Goal: Information Seeking & Learning: Learn about a topic

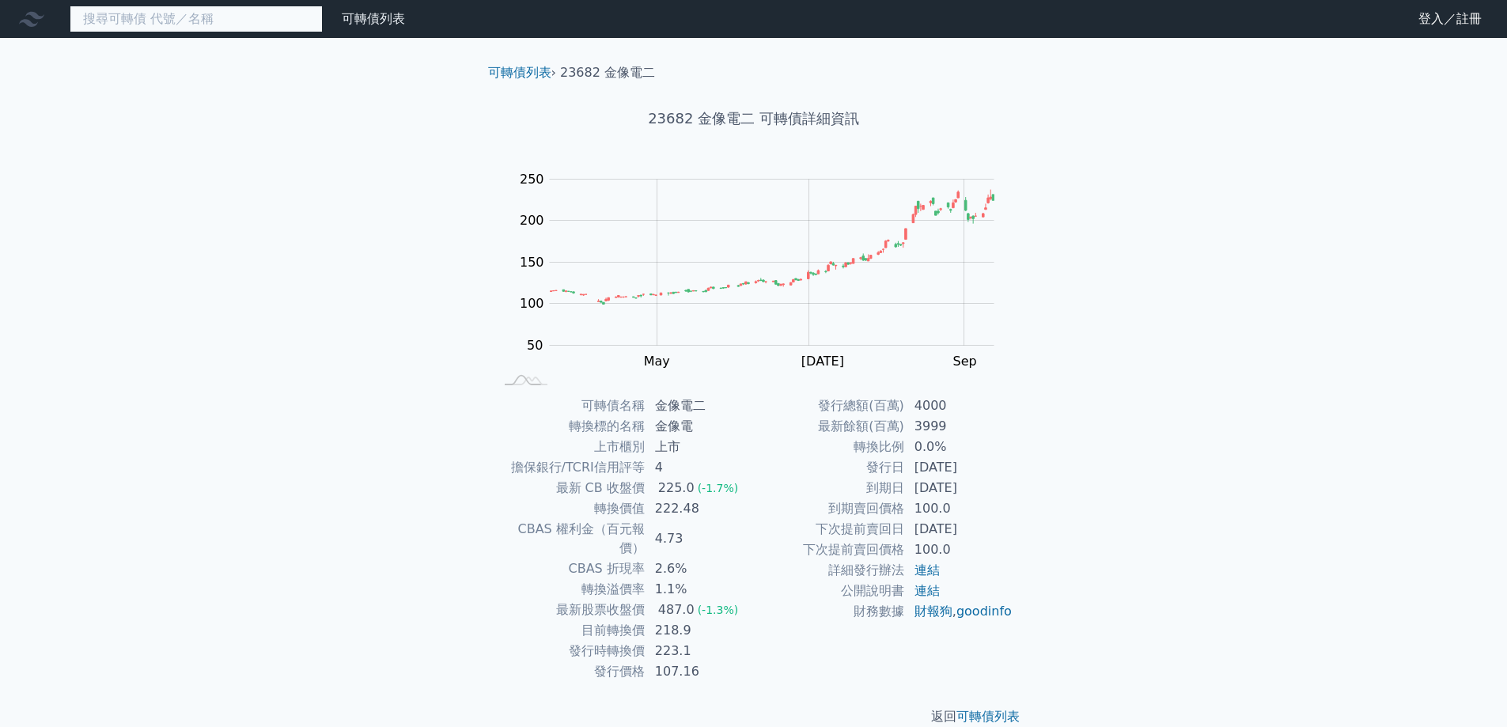
click at [237, 19] on input at bounding box center [196, 19] width 253 height 27
paste input "27.7"
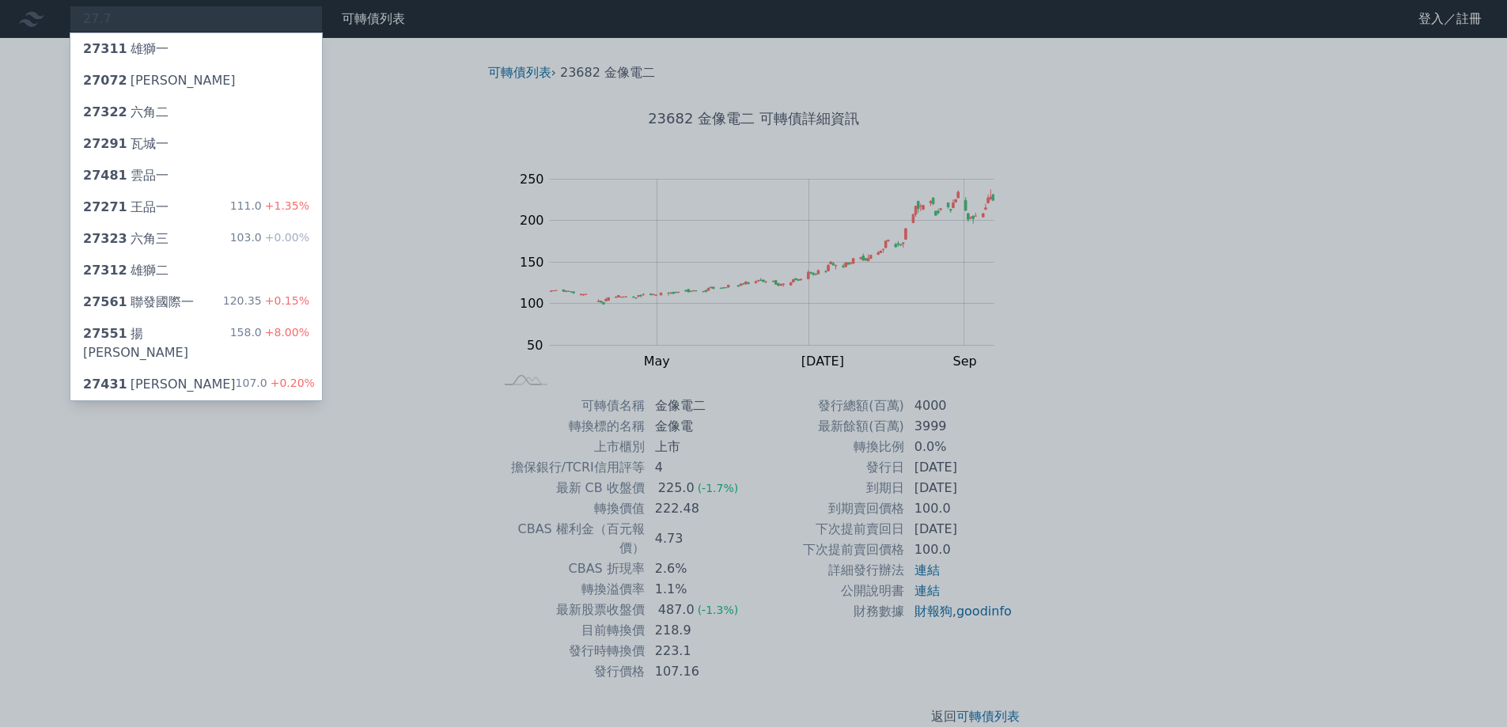
drag, startPoint x: 149, startPoint y: 28, endPoint x: 59, endPoint y: 27, distance: 91.0
click at [59, 27] on div at bounding box center [753, 363] width 1507 height 727
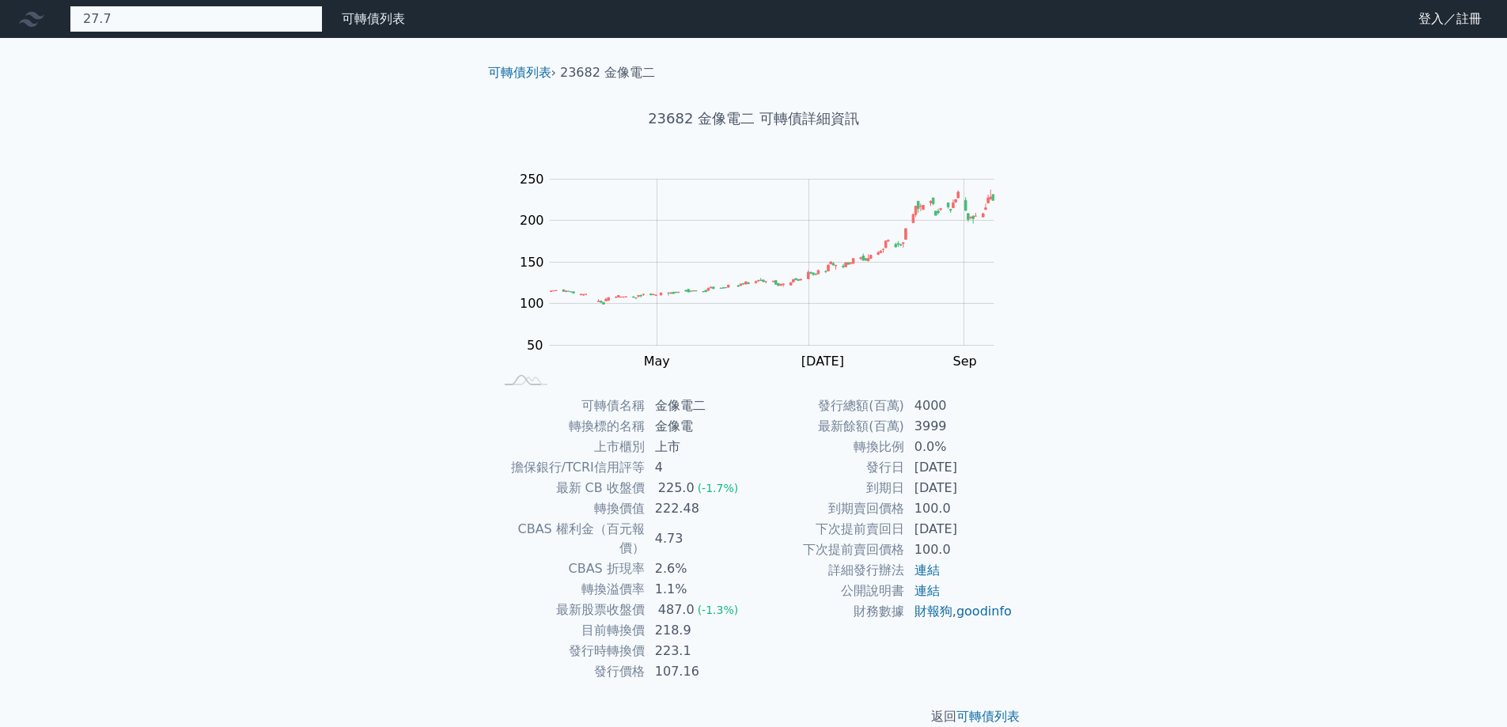
click at [119, 26] on div "27.7 27311 雄獅一 27072 晶華二 27322 六角二 [GEOGRAPHIC_DATA]一 27481 雲品一 27271 [PERSON_N…" at bounding box center [196, 19] width 253 height 27
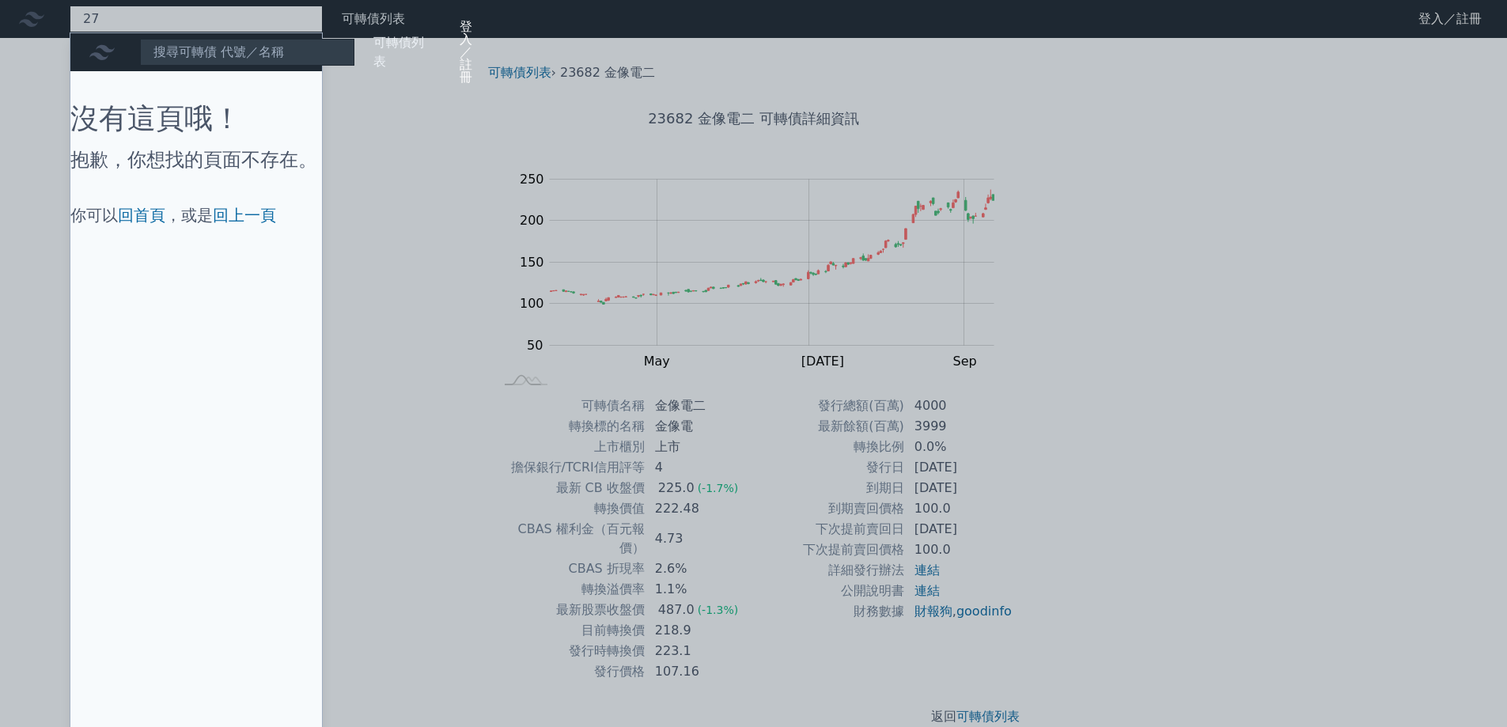
type input "2"
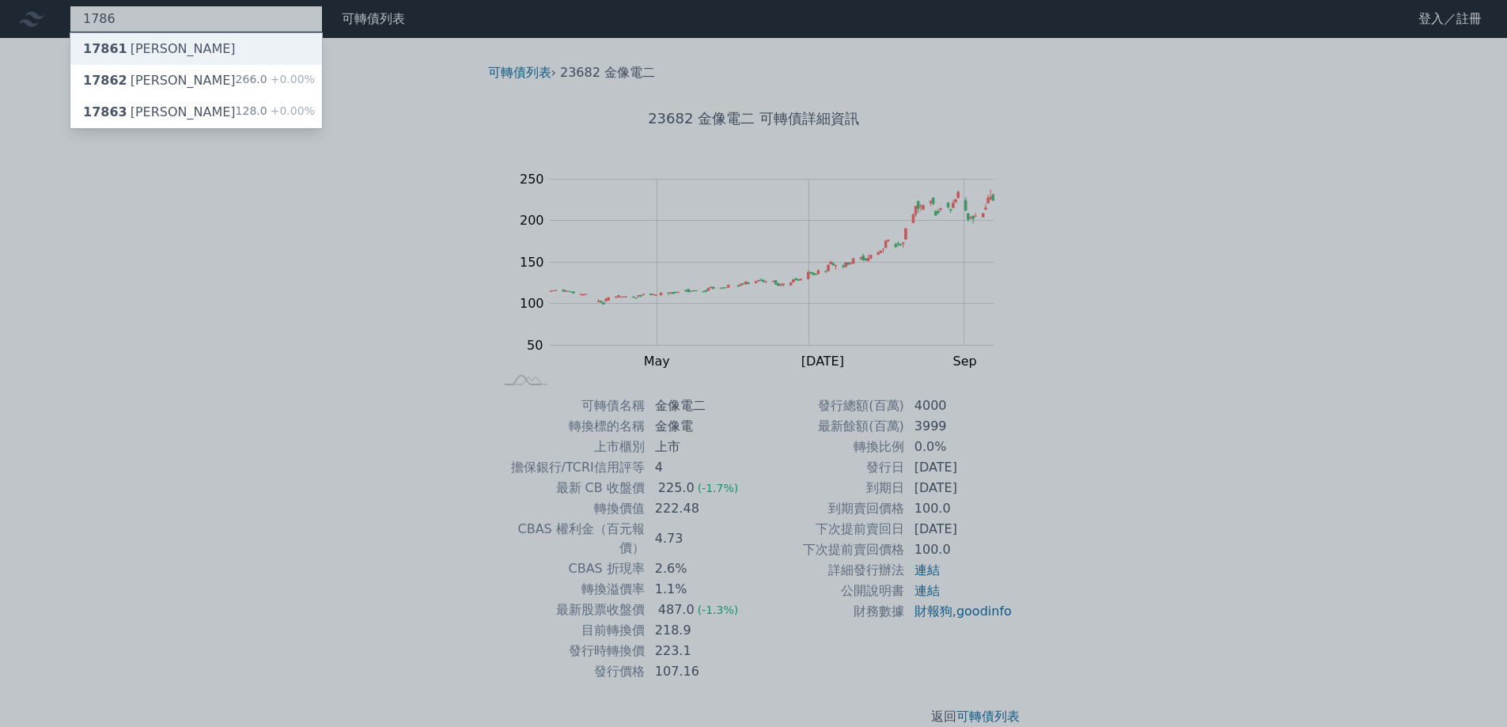
type input "1786"
click at [211, 63] on div "17861 [PERSON_NAME]" at bounding box center [196, 49] width 252 height 32
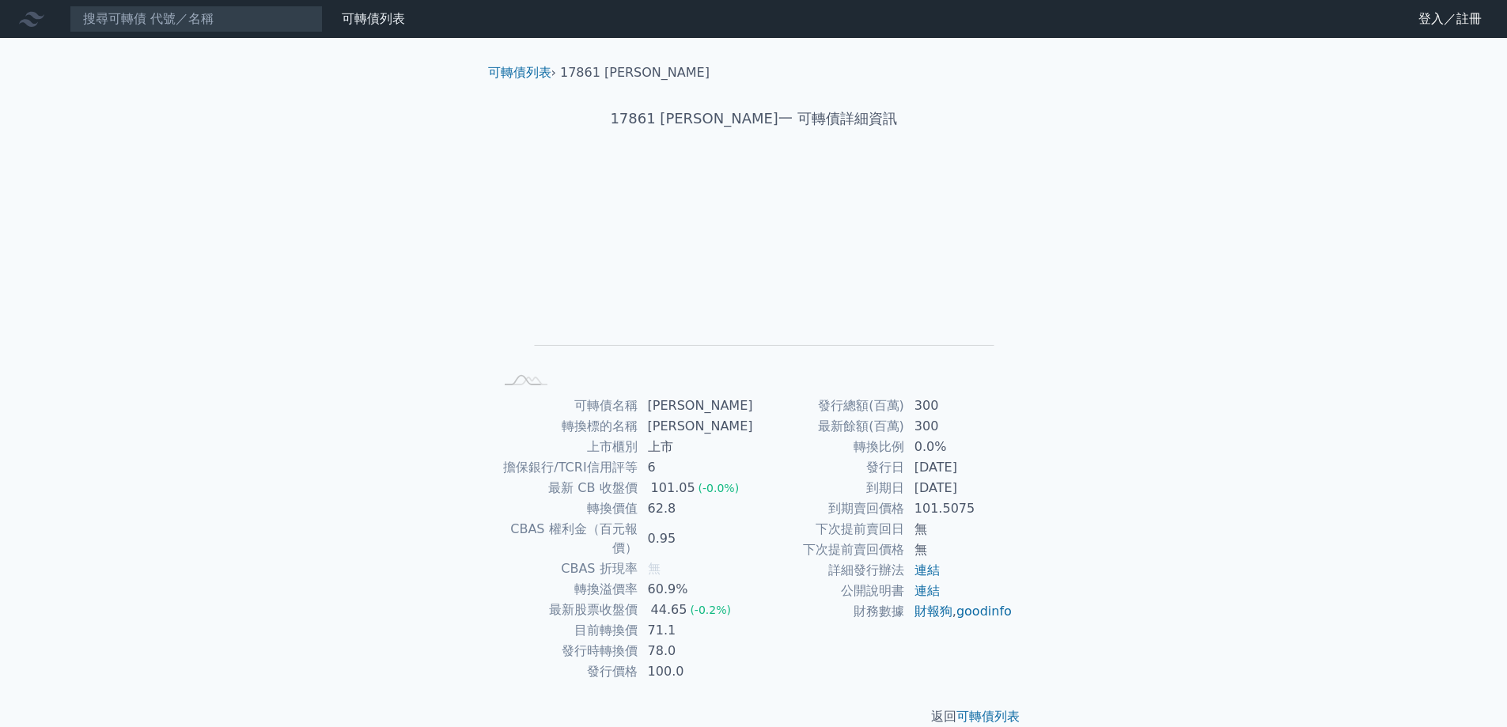
drag, startPoint x: 976, startPoint y: 466, endPoint x: 864, endPoint y: 484, distance: 113.0
click at [845, 469] on tr "發行日 [DATE]" at bounding box center [883, 467] width 259 height 21
click at [903, 495] on td "到期日" at bounding box center [829, 488] width 151 height 21
drag, startPoint x: 952, startPoint y: 479, endPoint x: 908, endPoint y: 488, distance: 45.1
click at [908, 488] on td "[DATE]" at bounding box center [959, 488] width 108 height 21
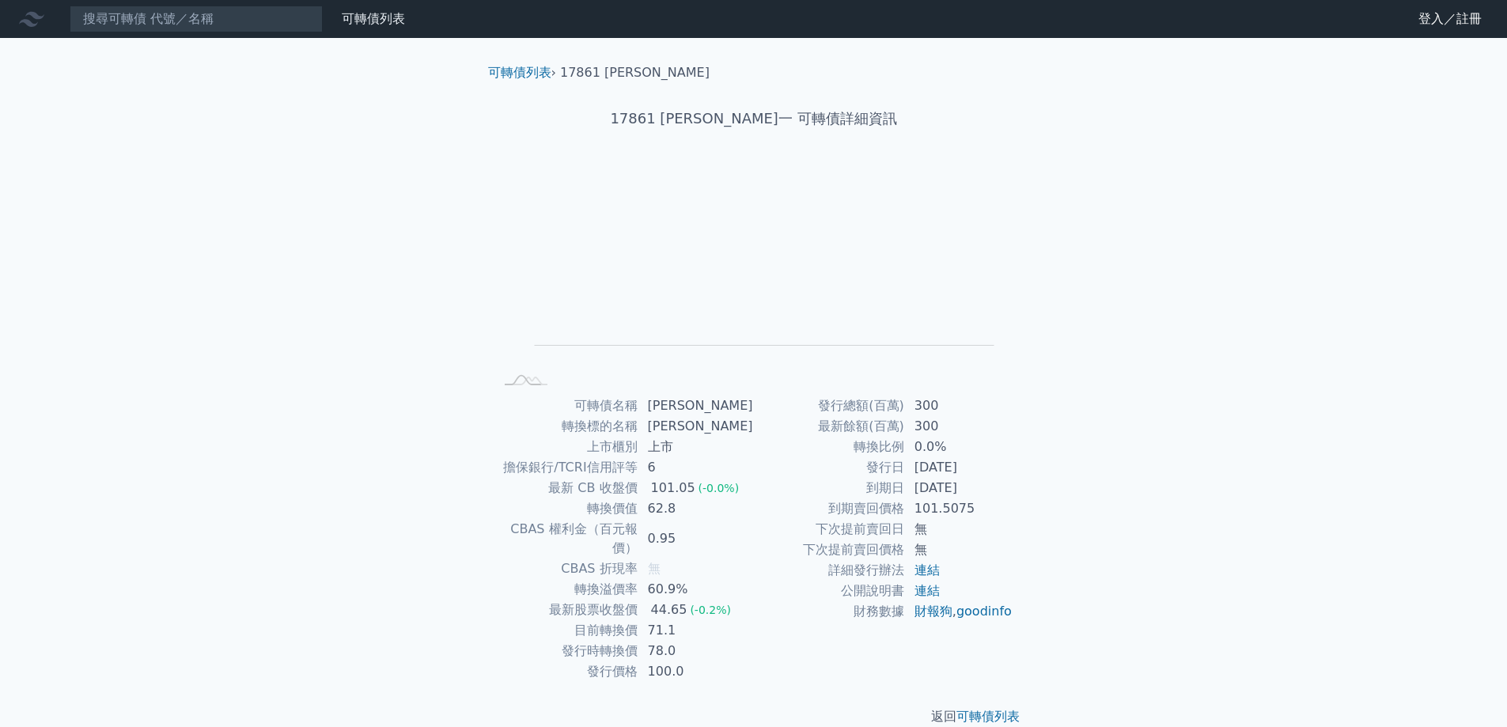
click at [958, 488] on td "[DATE]" at bounding box center [959, 488] width 108 height 21
click at [141, 22] on input at bounding box center [196, 19] width 253 height 27
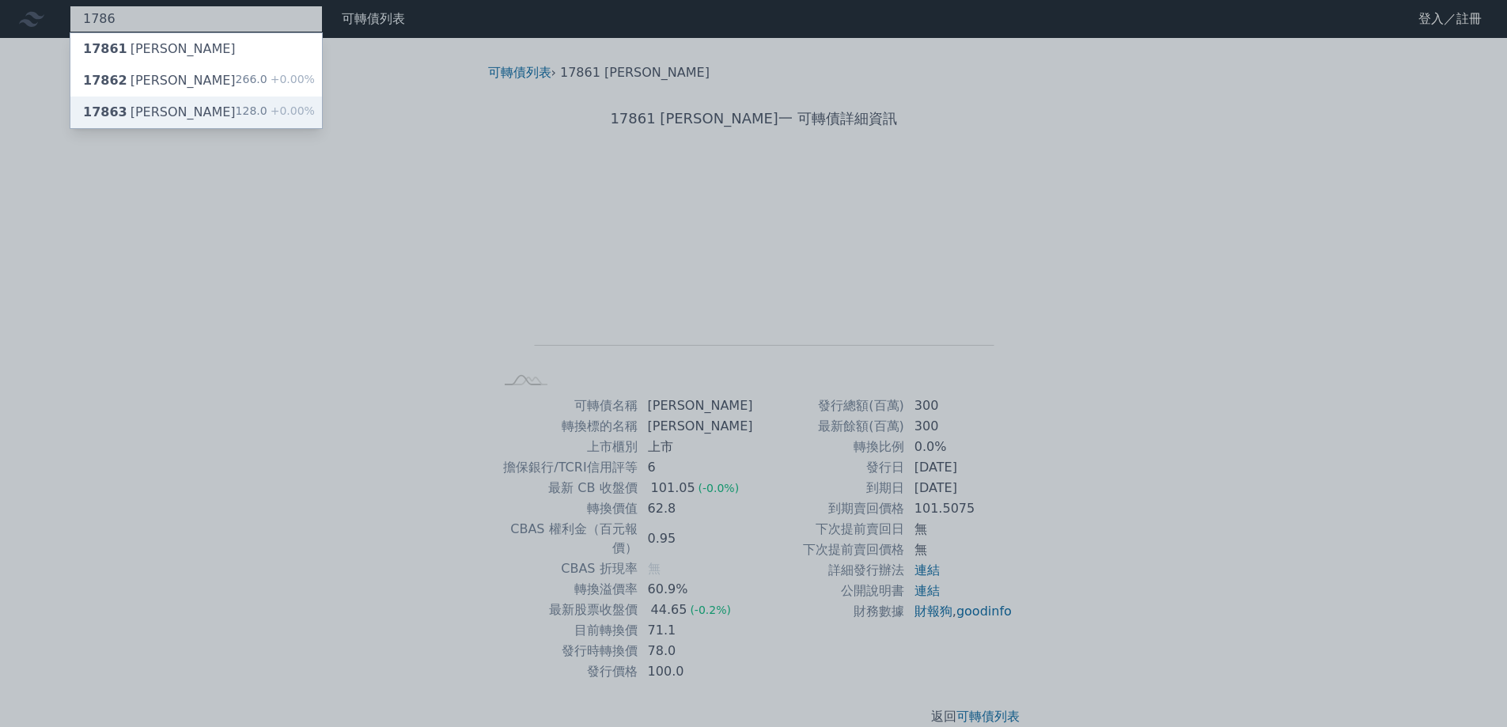
type input "1786"
click at [166, 117] on div "17863 [PERSON_NAME]三 128.0 +0.00%" at bounding box center [196, 112] width 252 height 32
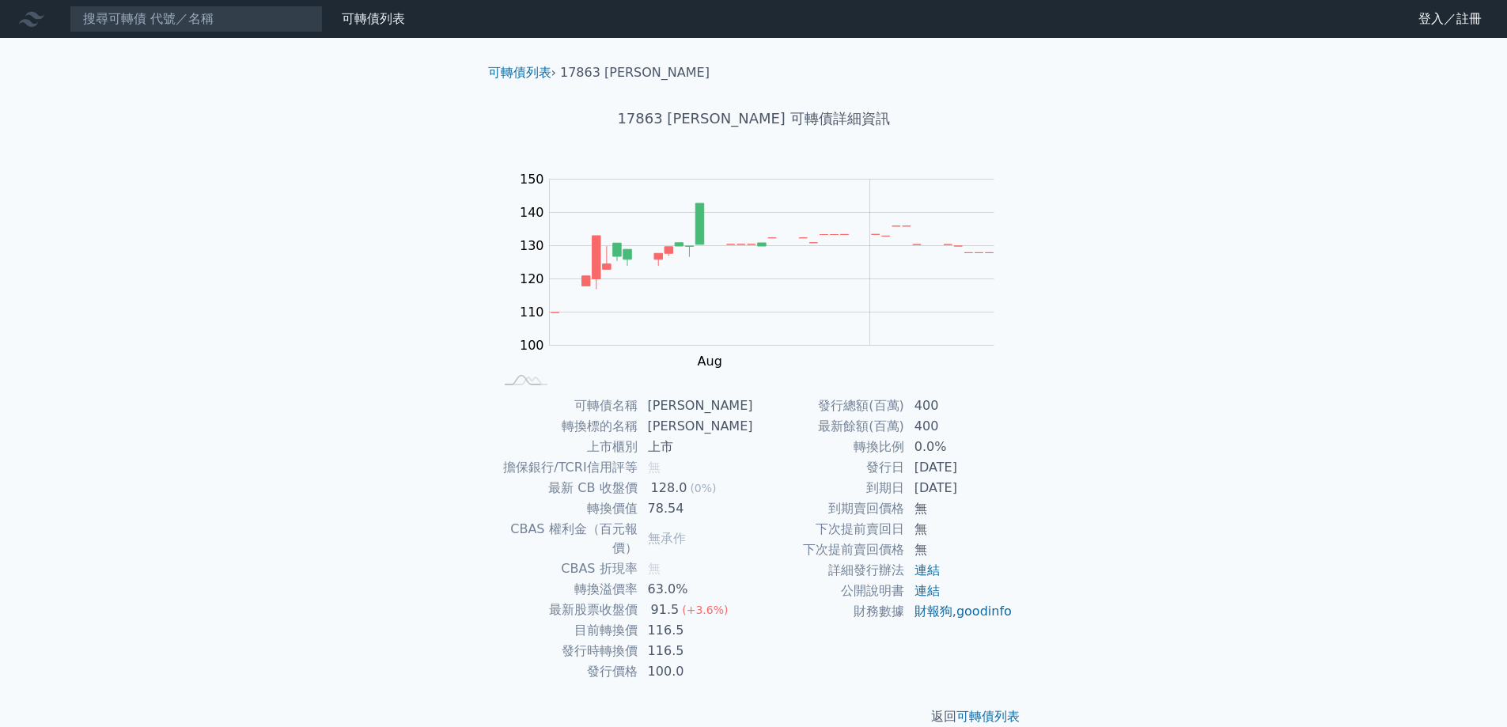
drag, startPoint x: 986, startPoint y: 482, endPoint x: 921, endPoint y: 482, distance: 64.9
click at [923, 482] on td "[DATE]" at bounding box center [959, 488] width 108 height 21
click at [924, 476] on td "[DATE]" at bounding box center [959, 467] width 108 height 21
drag, startPoint x: 936, startPoint y: 465, endPoint x: 948, endPoint y: 482, distance: 21.5
click at [948, 482] on tbody "發行總額(百萬) 400 最新餘額(百萬) 400 轉換比例 0.0% 發行日 [DATE] 到期日 [DATE] 到期賣回價格 無 下次提前賣回日 無 下次…" at bounding box center [883, 508] width 259 height 226
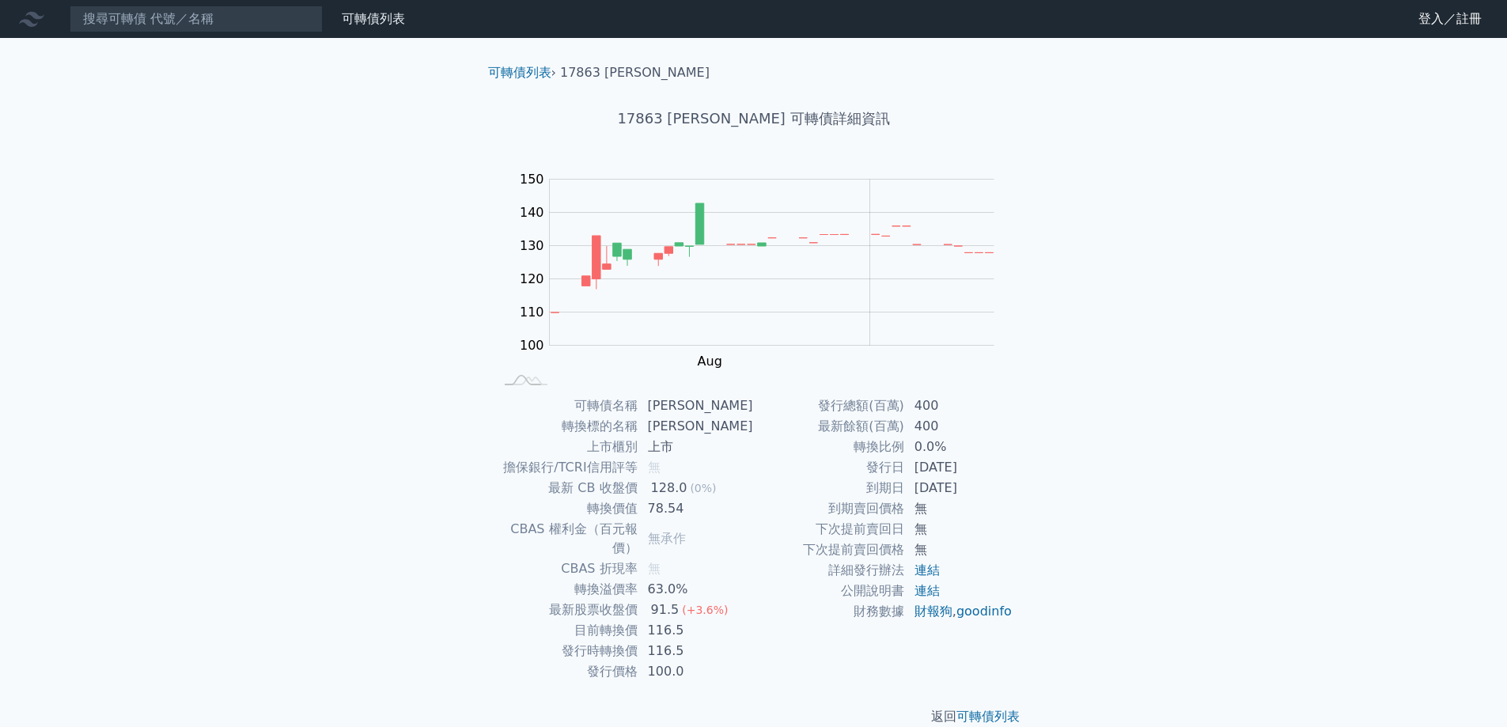
click at [448, 564] on div "可轉債列表 財務數據 可轉債列表 財務數據 登入／註冊 登入／註冊 可轉債列表 › 17863 [PERSON_NAME] 17863 [PERSON_NAM…" at bounding box center [753, 375] width 1507 height 751
click at [120, 14] on input at bounding box center [196, 19] width 253 height 27
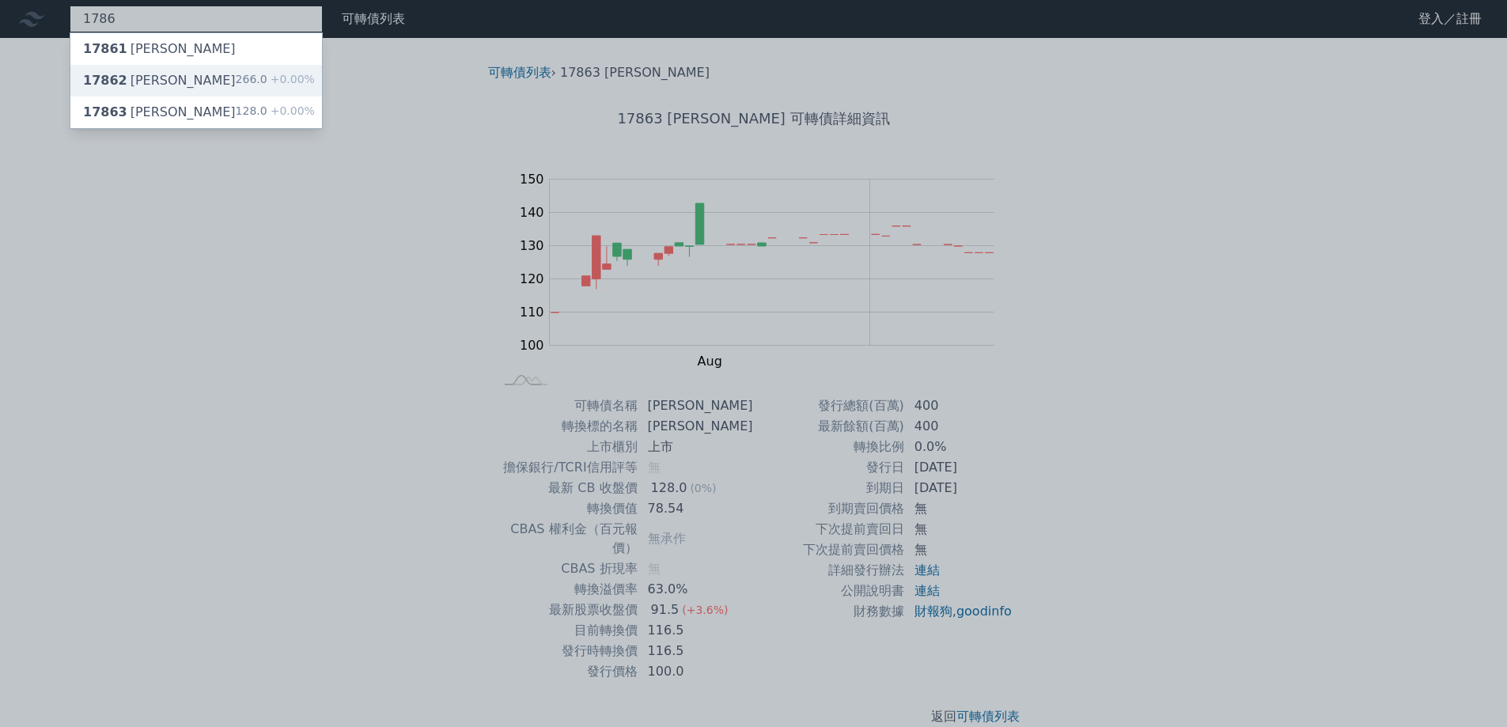
type input "1786"
click at [196, 82] on div "17862 [PERSON_NAME]二 266.0 +0.00%" at bounding box center [196, 81] width 252 height 32
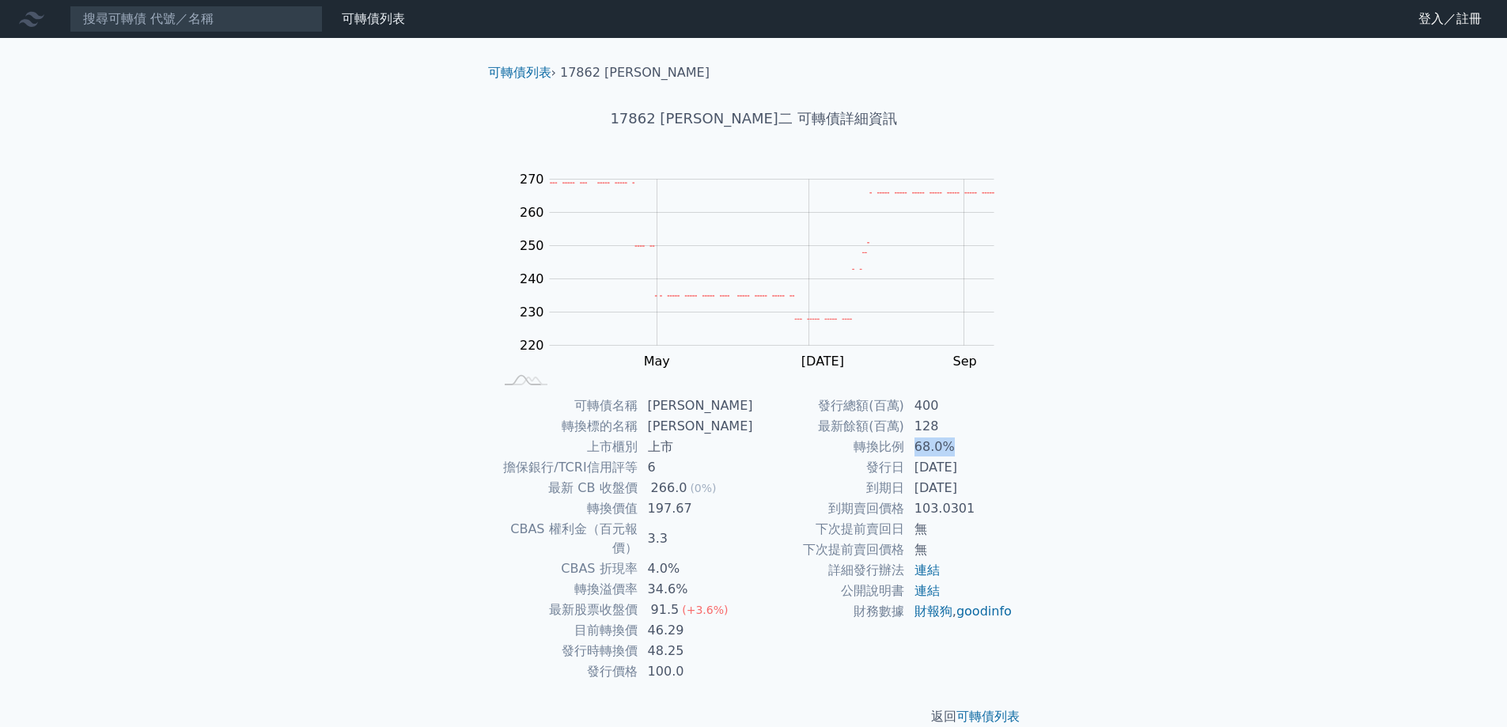
drag, startPoint x: 945, startPoint y: 449, endPoint x: 912, endPoint y: 448, distance: 33.2
click at [912, 448] on td "68.0%" at bounding box center [959, 447] width 108 height 21
drag, startPoint x: 666, startPoint y: 614, endPoint x: 713, endPoint y: 625, distance: 48.7
click at [713, 625] on tbody "可轉債名稱 科妍二 轉換標的名稱 科妍 上市櫃別 上市 擔保銀行/TCRI信用評等 6 最新 CB 收盤價 266.0 (0%) 轉換價值 197.67 CB…" at bounding box center [623, 538] width 259 height 286
click at [713, 641] on td "48.25" at bounding box center [695, 651] width 115 height 21
